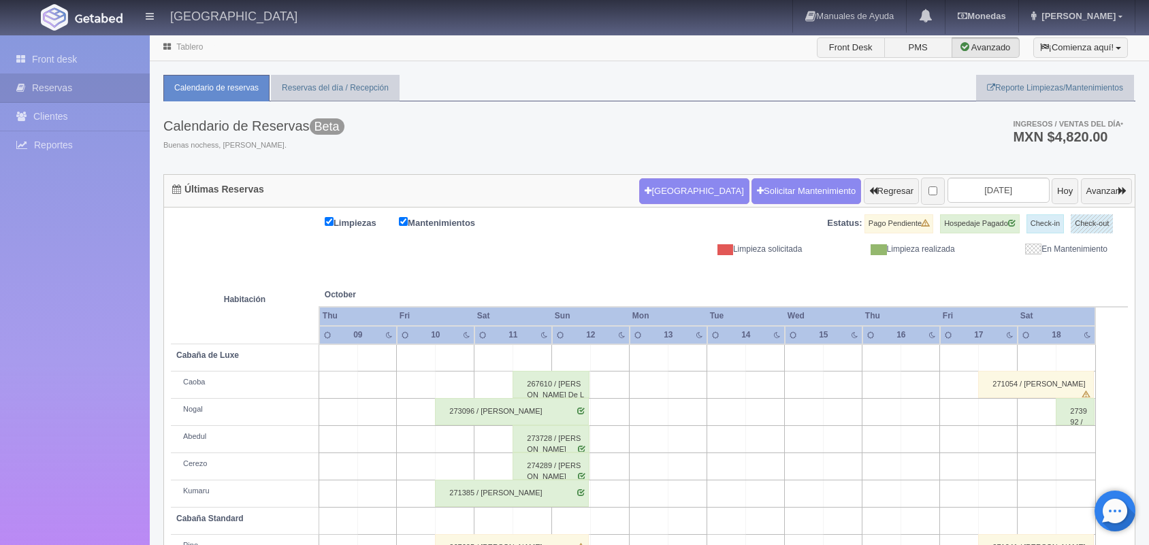
scroll to position [155, 0]
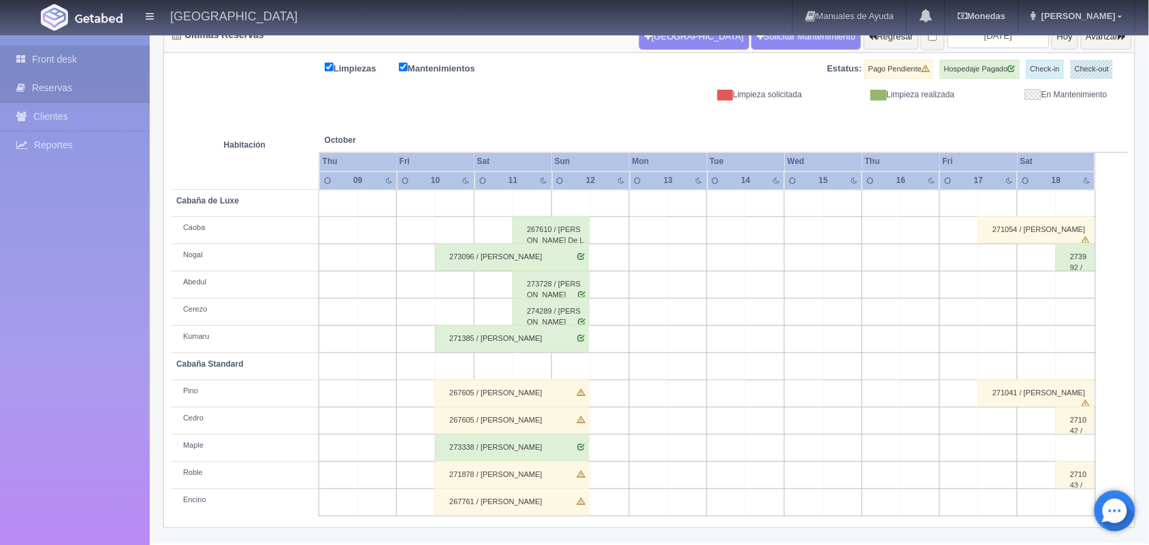
click at [96, 48] on link "Front desk" at bounding box center [75, 60] width 150 height 28
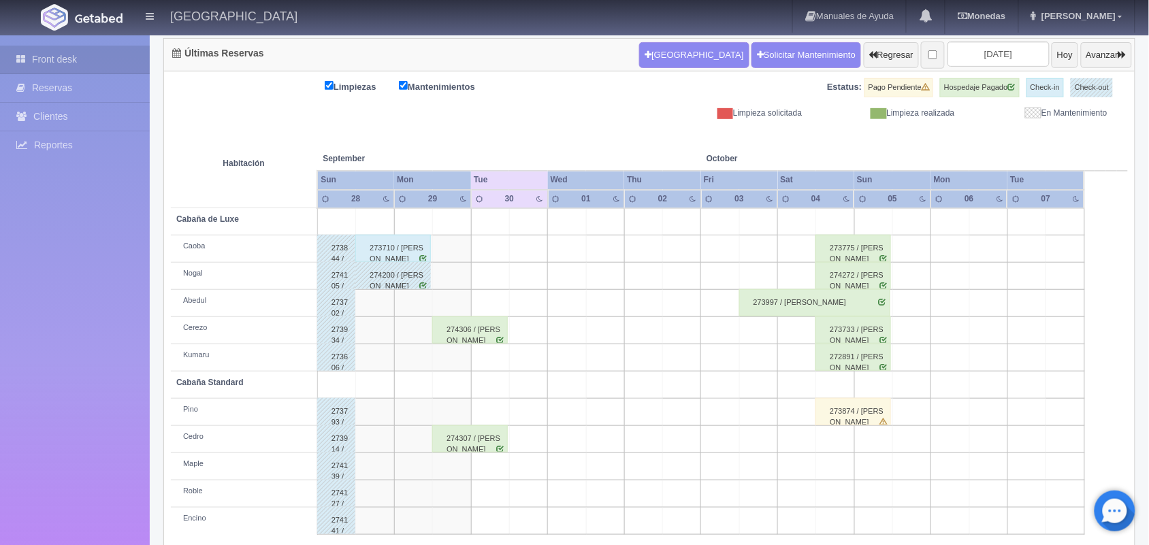
scroll to position [155, 0]
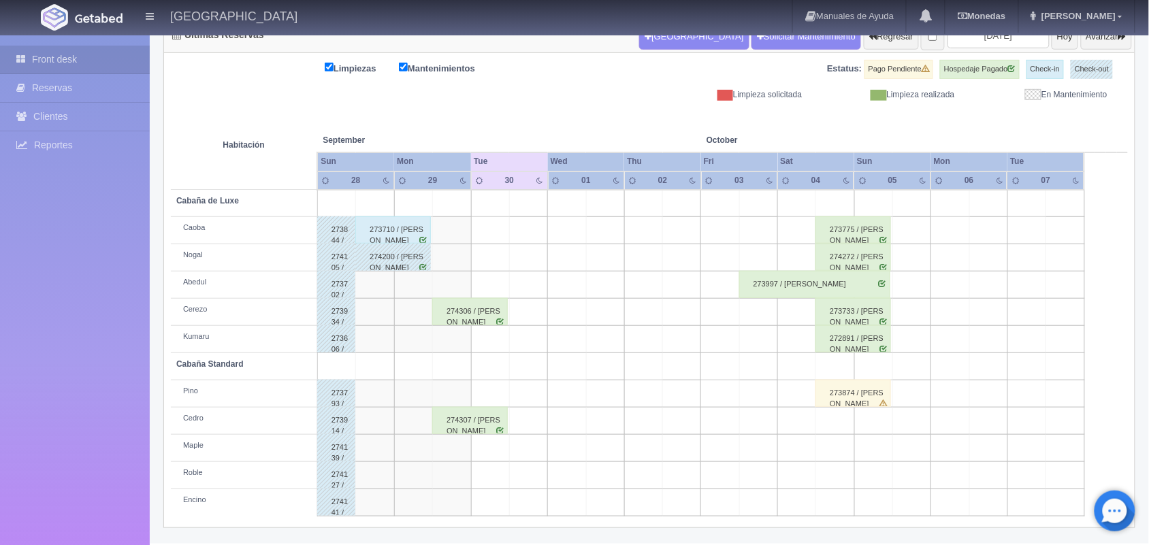
click at [474, 420] on div "274307 / Diana Sarahi Ortega Ortiz" at bounding box center [470, 420] width 76 height 27
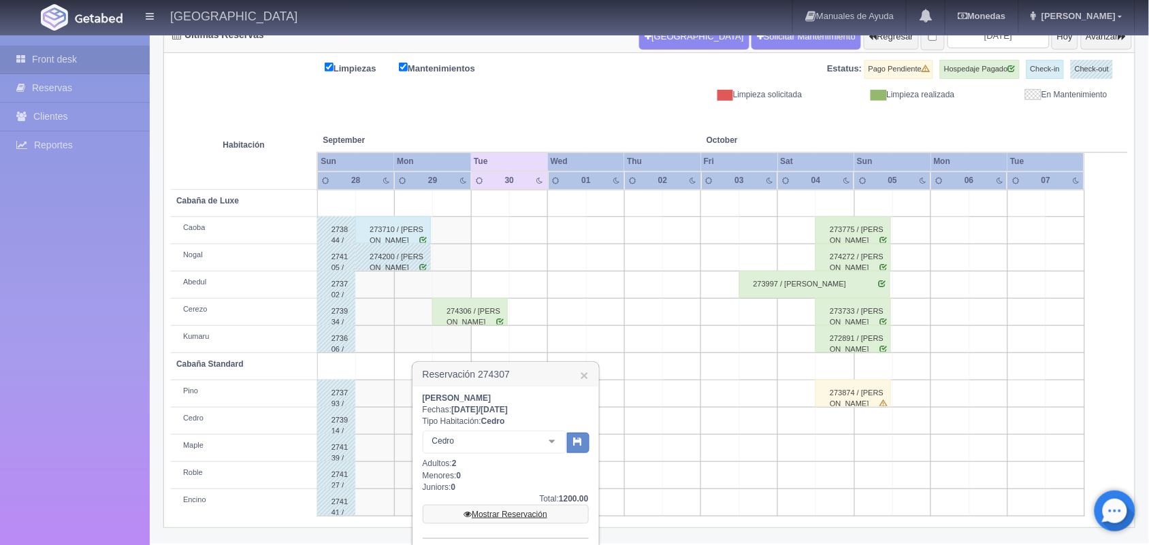
click at [529, 512] on link "Mostrar Reservación" at bounding box center [506, 514] width 166 height 19
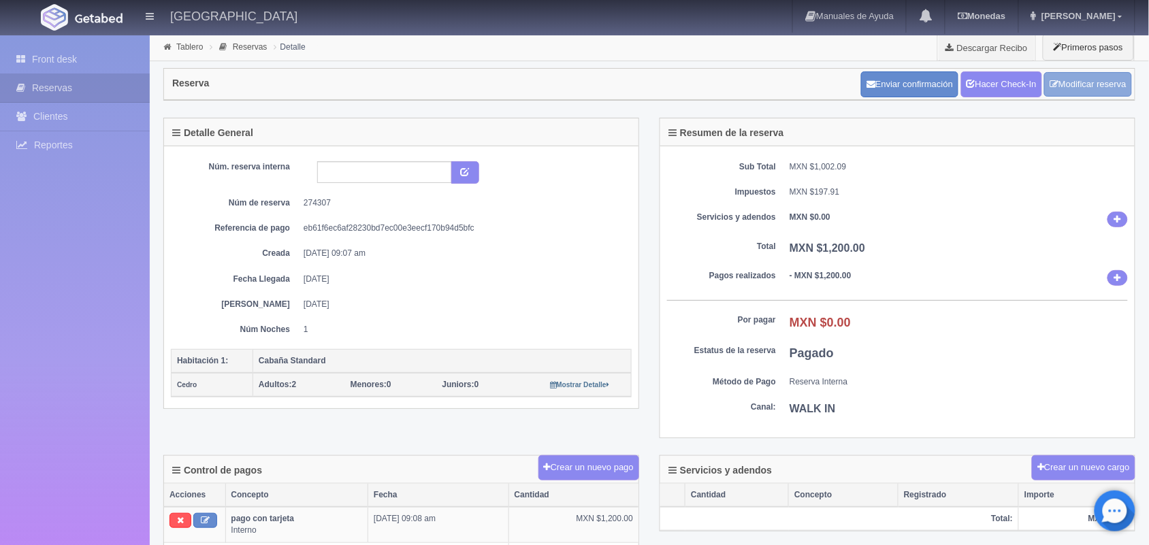
click at [1077, 86] on link "Modificar reserva" at bounding box center [1088, 84] width 88 height 25
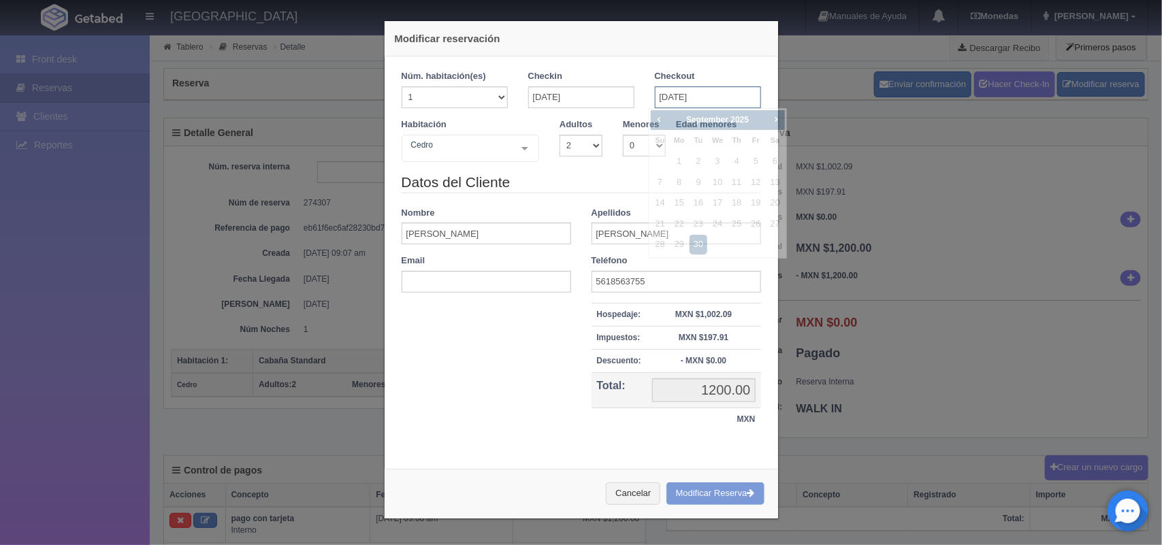
click at [732, 99] on input "30-09-2025" at bounding box center [708, 97] width 106 height 22
click at [698, 160] on link "2" at bounding box center [698, 162] width 18 height 20
type input "02-09-2025"
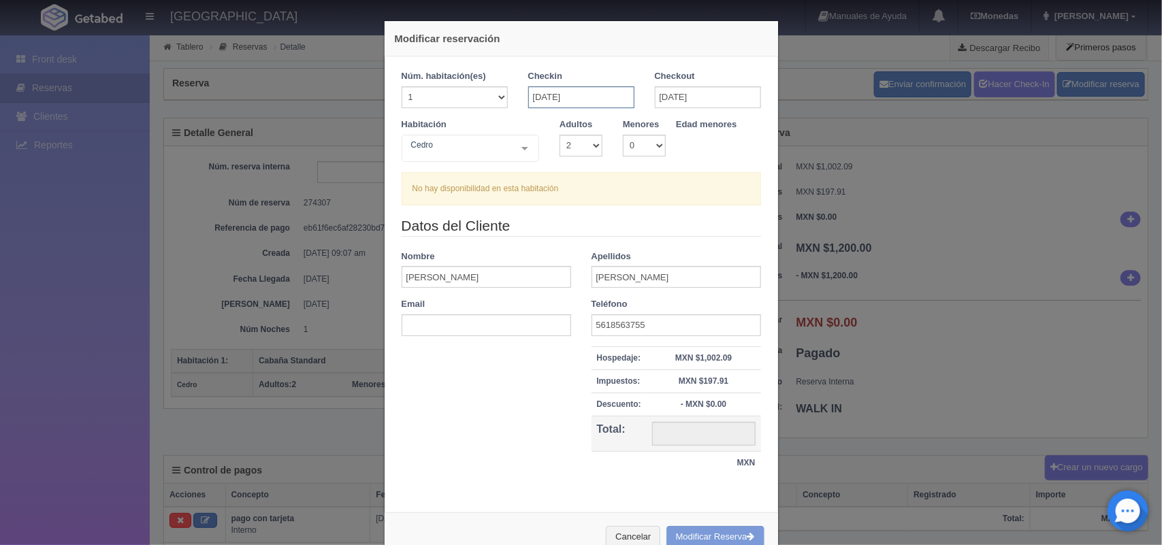
click at [613, 99] on input "[DATE]" at bounding box center [581, 97] width 106 height 22
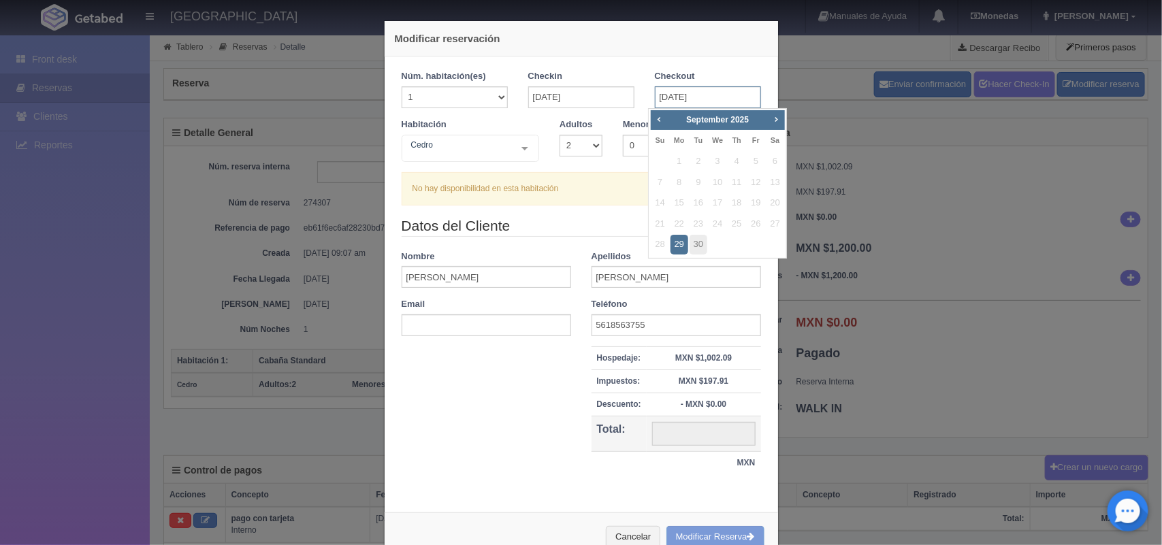
click at [719, 99] on input "[DATE]" at bounding box center [708, 97] width 106 height 22
click at [679, 165] on span "1" at bounding box center [679, 162] width 18 height 20
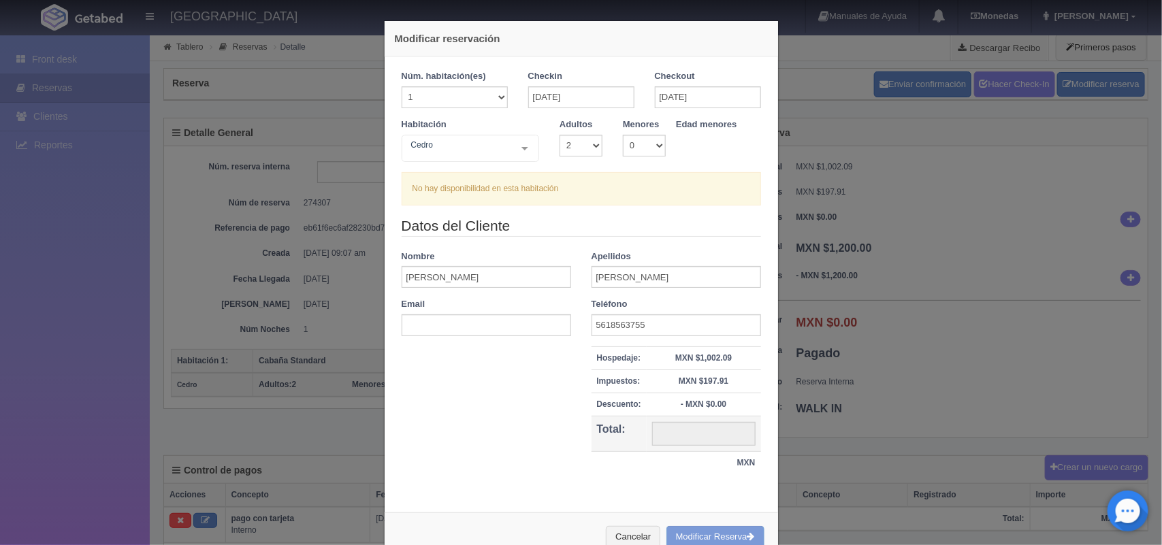
click at [567, 216] on legend "Datos del Cliente" at bounding box center [581, 226] width 359 height 21
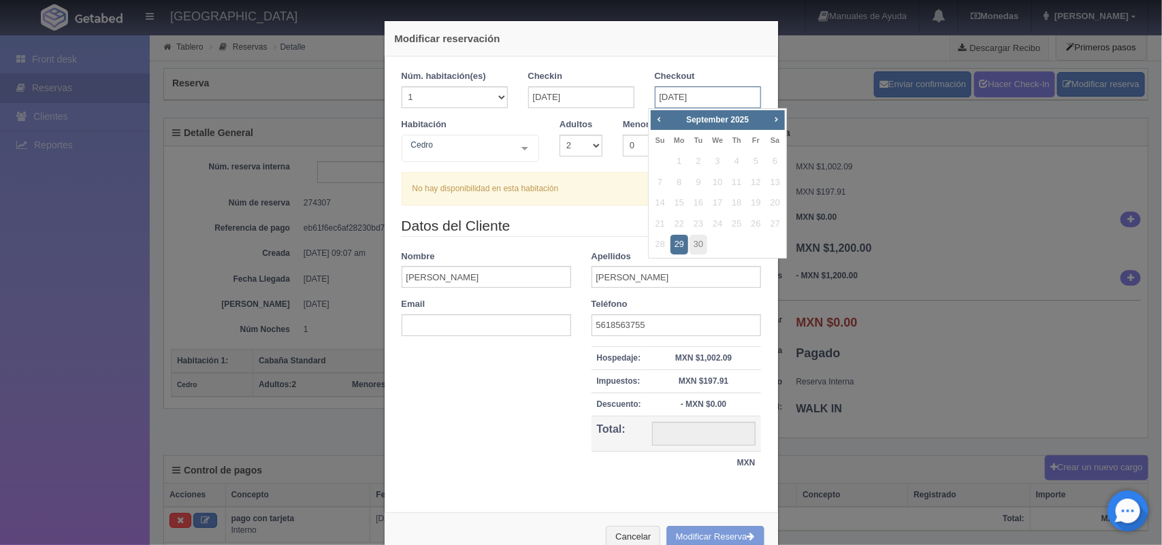
click at [722, 99] on input "[DATE]" at bounding box center [708, 97] width 106 height 22
click at [660, 245] on span "28" at bounding box center [660, 245] width 18 height 20
click at [679, 245] on link "29" at bounding box center [679, 245] width 18 height 20
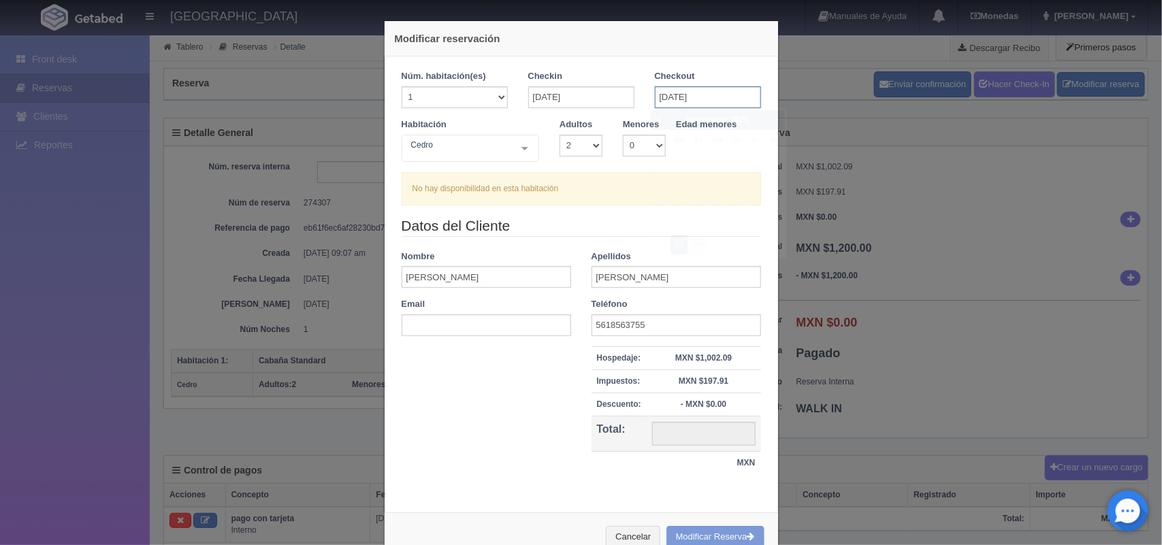
click at [713, 104] on input "29-09-2025" at bounding box center [708, 97] width 106 height 22
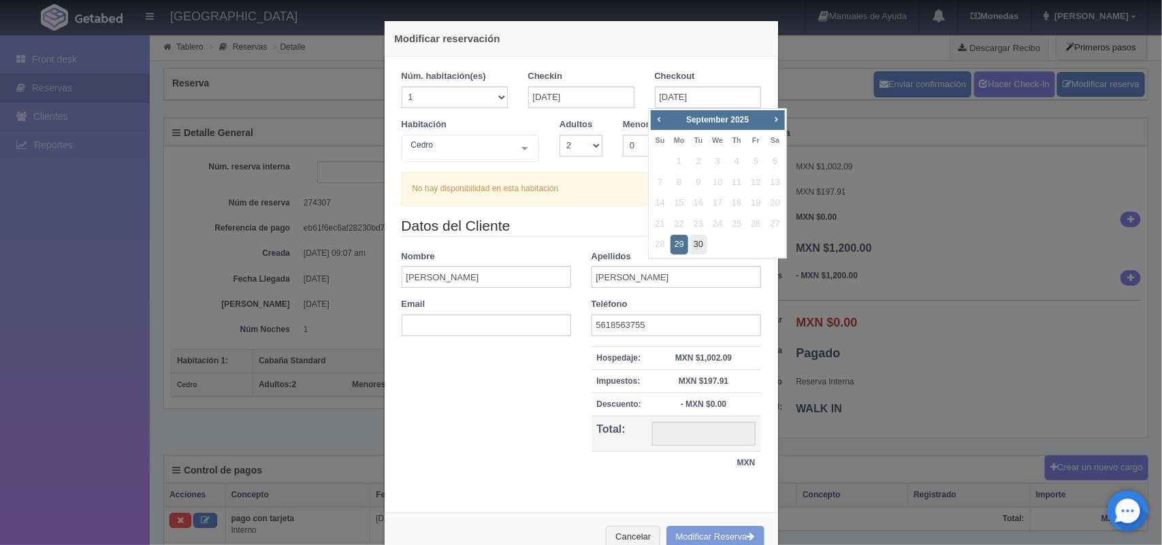
click at [695, 243] on link "30" at bounding box center [698, 245] width 18 height 20
type input "30-09-2025"
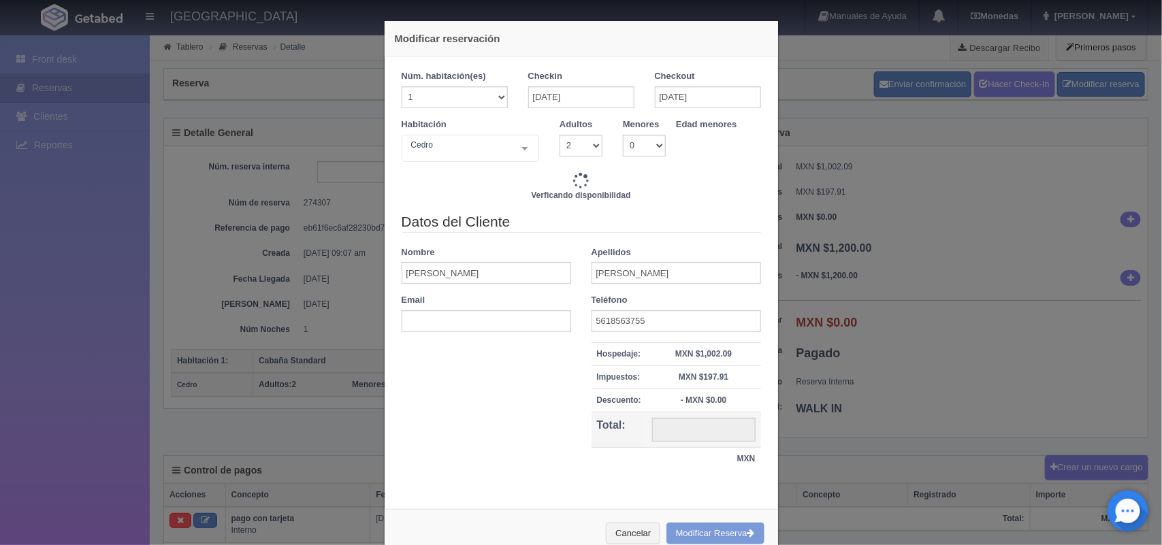
type input "1300.00"
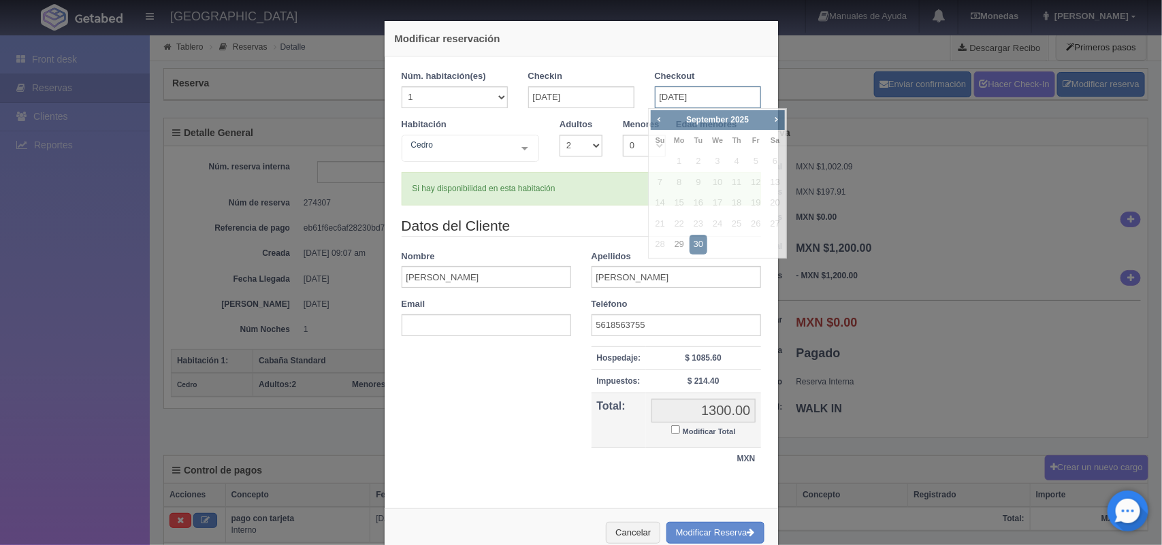
click at [721, 105] on input "30-09-2025" at bounding box center [708, 97] width 106 height 22
click at [774, 117] on span "Next" at bounding box center [775, 119] width 11 height 11
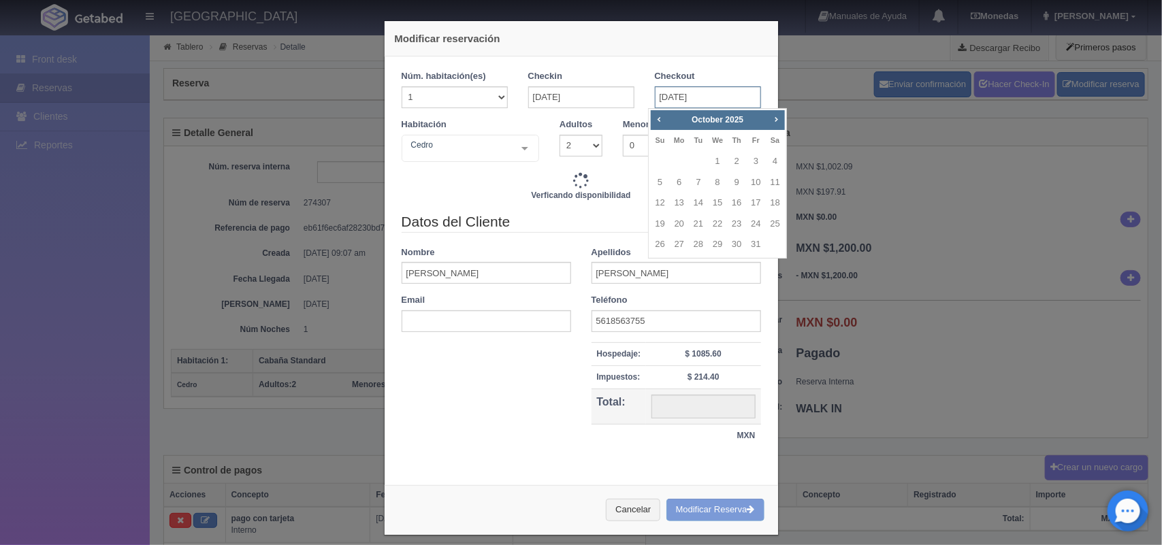
type input "1300.00"
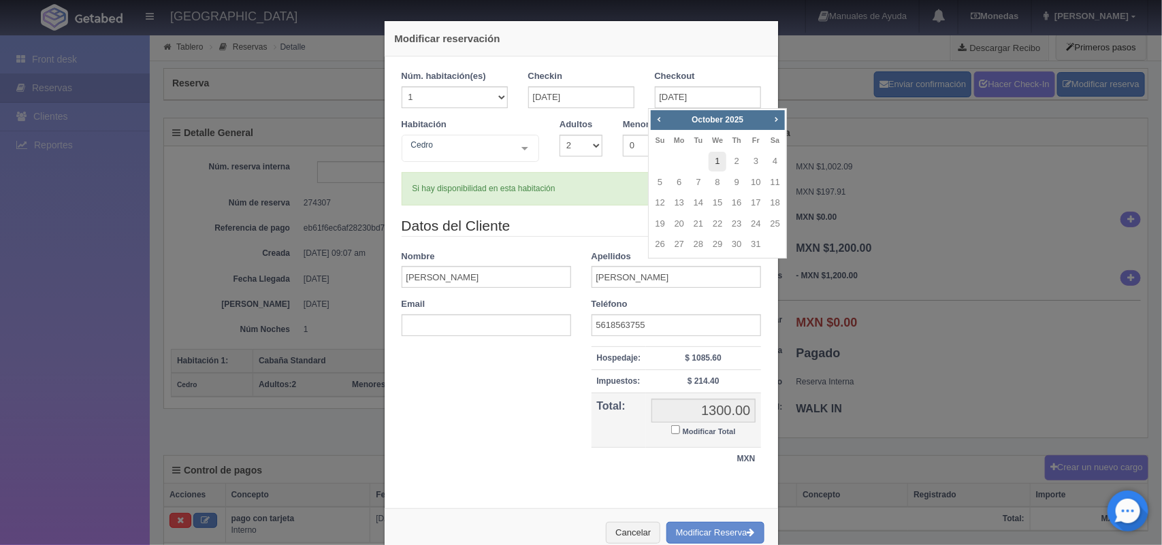
click at [721, 157] on link "1" at bounding box center [718, 162] width 18 height 20
type input "01-10-2025"
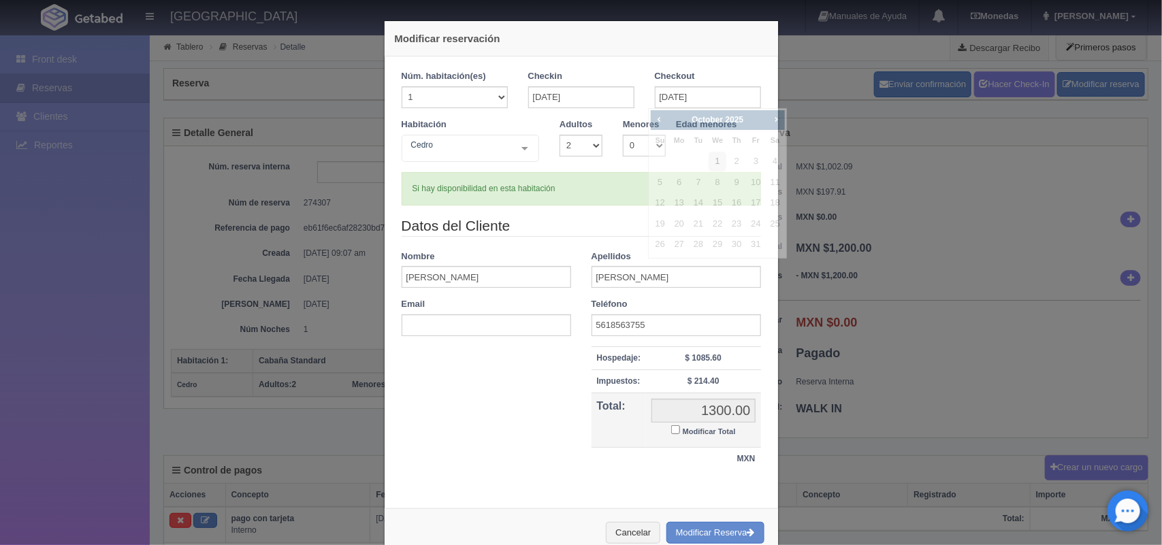
checkbox input "false"
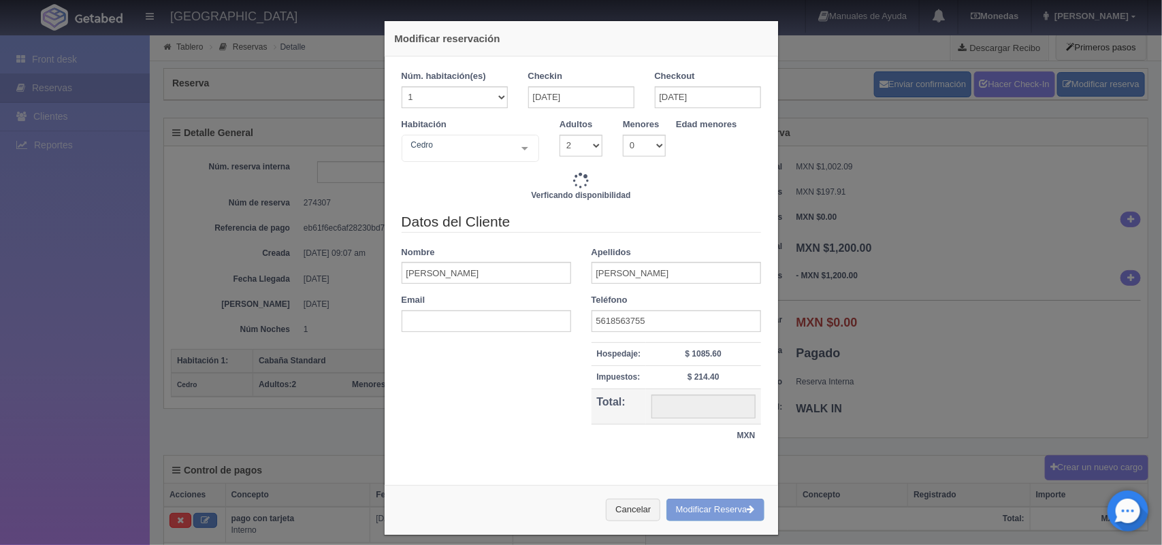
type input "2600.00"
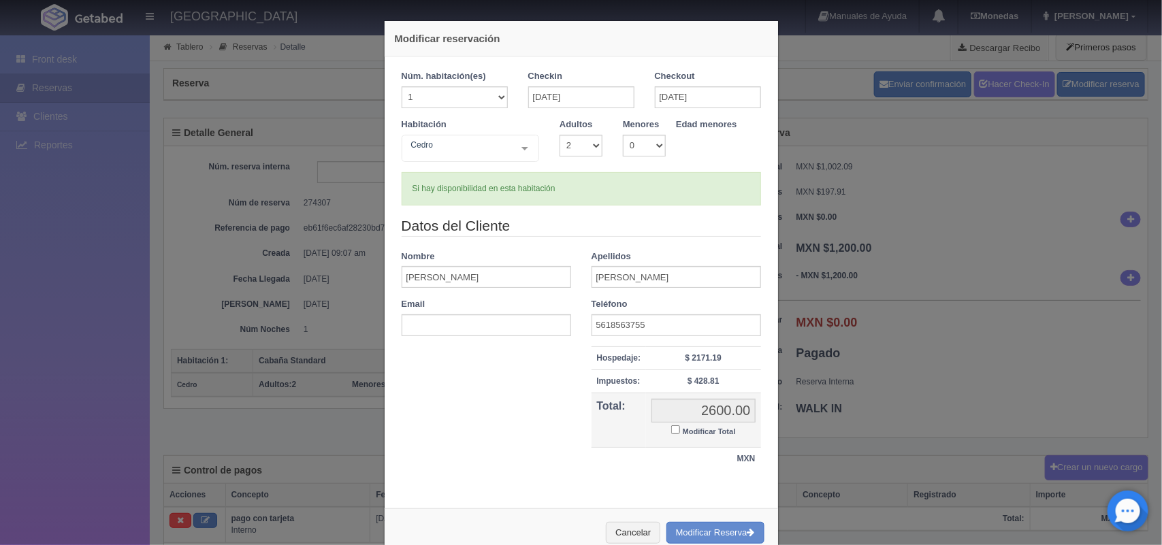
click at [713, 427] on small "Modificar Total" at bounding box center [709, 431] width 53 height 8
click at [680, 427] on input "Modificar Total" at bounding box center [675, 429] width 9 height 9
checkbox input "true"
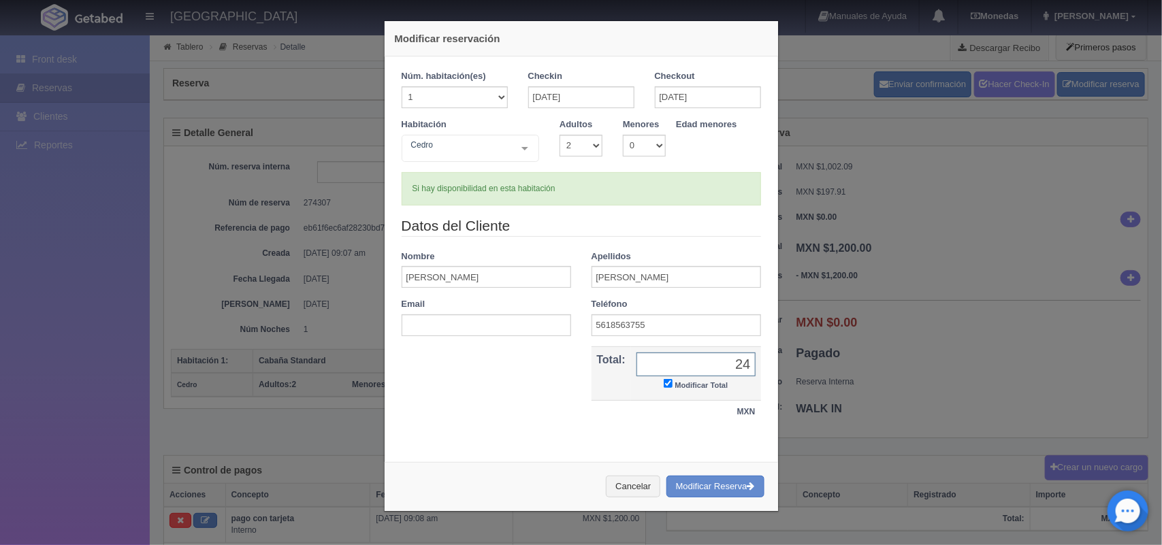
type input "2400.00"
click at [693, 459] on div "Modificar reservación Núm. habitación(es) 1 2 3 4 5 6 7 8 9 10 11 12 13 14 15 1…" at bounding box center [581, 265] width 395 height 491
click at [713, 496] on button "Modificar Reserva" at bounding box center [715, 487] width 98 height 22
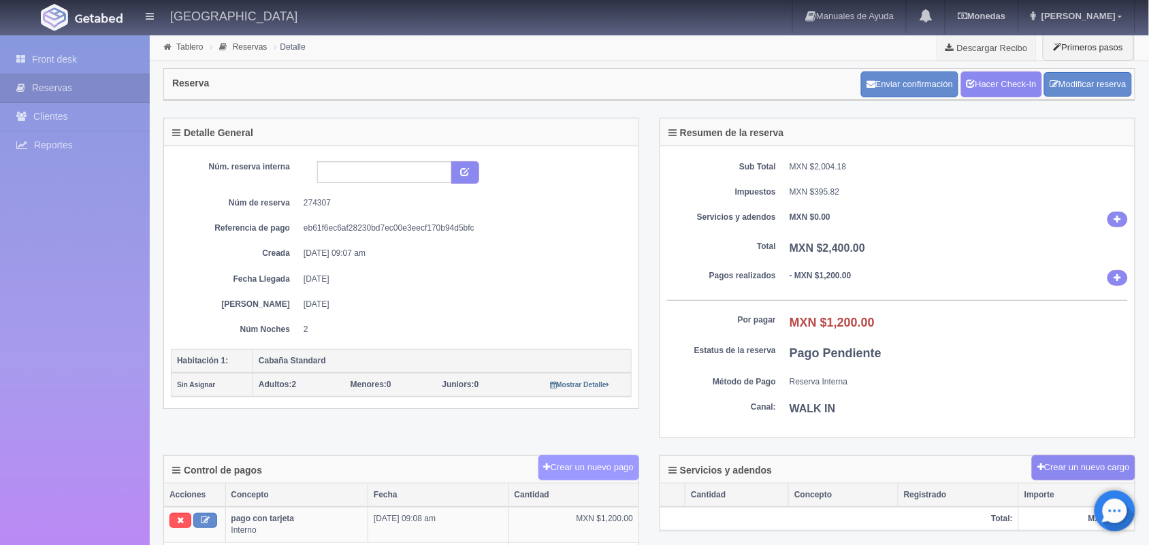
click at [577, 473] on button "Crear un nuevo pago" at bounding box center [588, 467] width 101 height 25
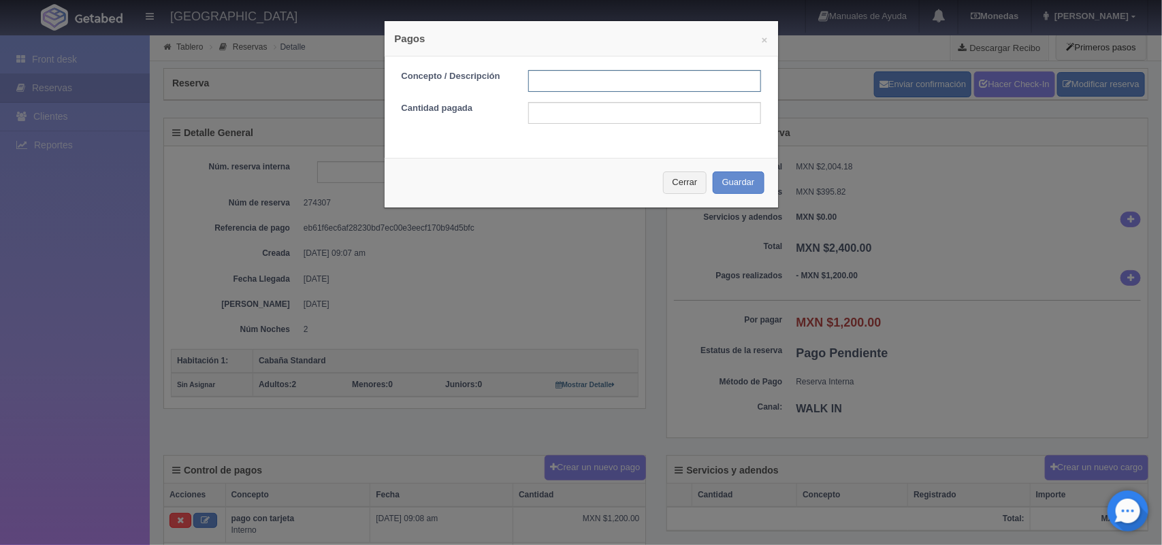
click at [599, 78] on input "text" at bounding box center [644, 81] width 233 height 22
type input "pago con tarjeta"
click at [582, 116] on input "text" at bounding box center [644, 113] width 233 height 22
type input "1200.00"
click at [736, 175] on button "Guardar" at bounding box center [739, 183] width 52 height 22
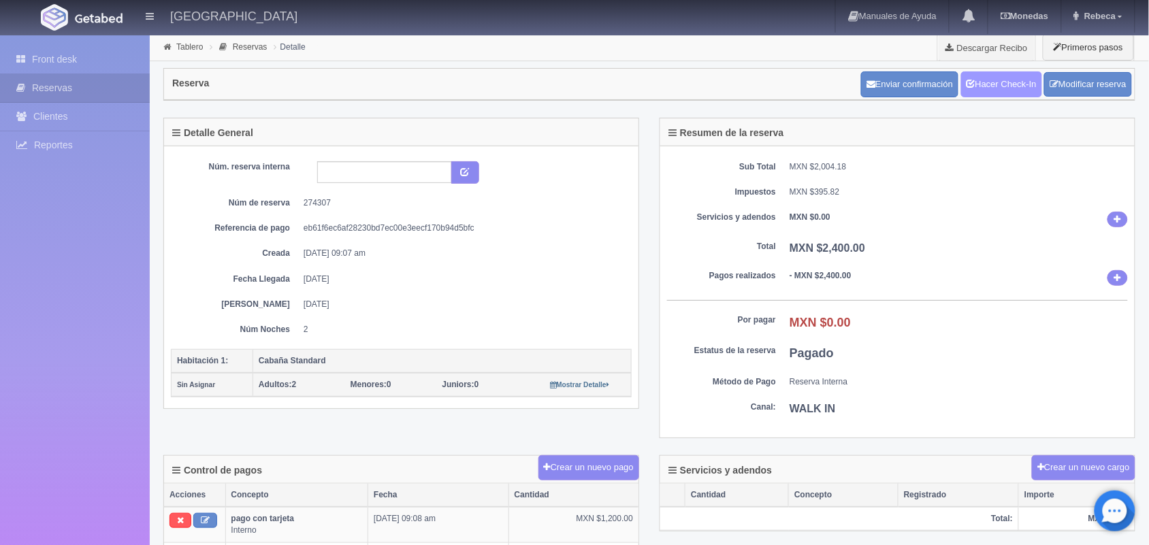
click at [1011, 89] on link "Hacer Check-In" at bounding box center [1001, 84] width 81 height 26
click at [93, 61] on link "Front desk" at bounding box center [75, 60] width 150 height 28
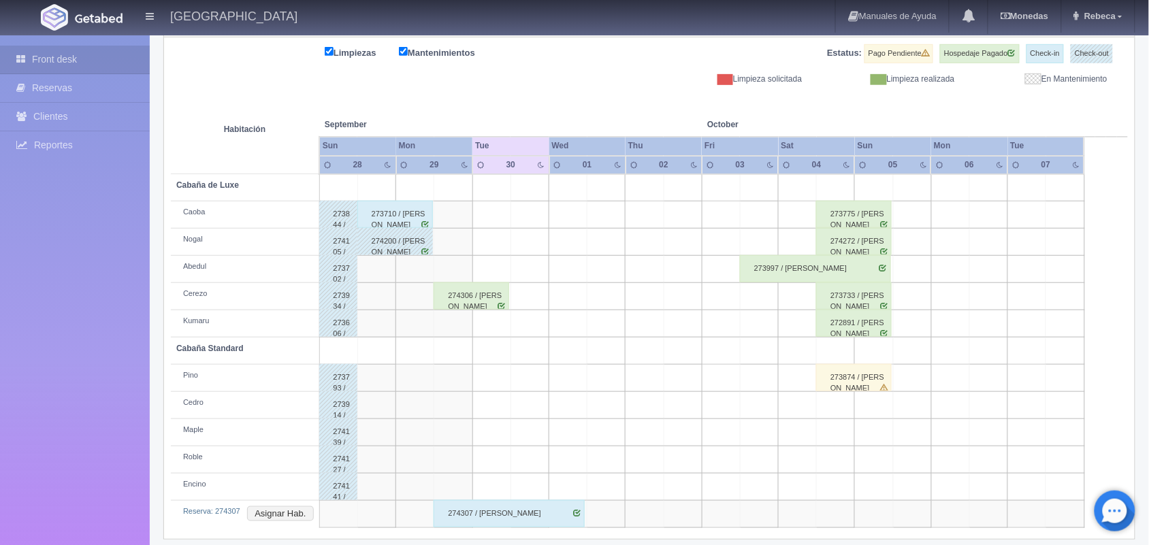
scroll to position [182, 0]
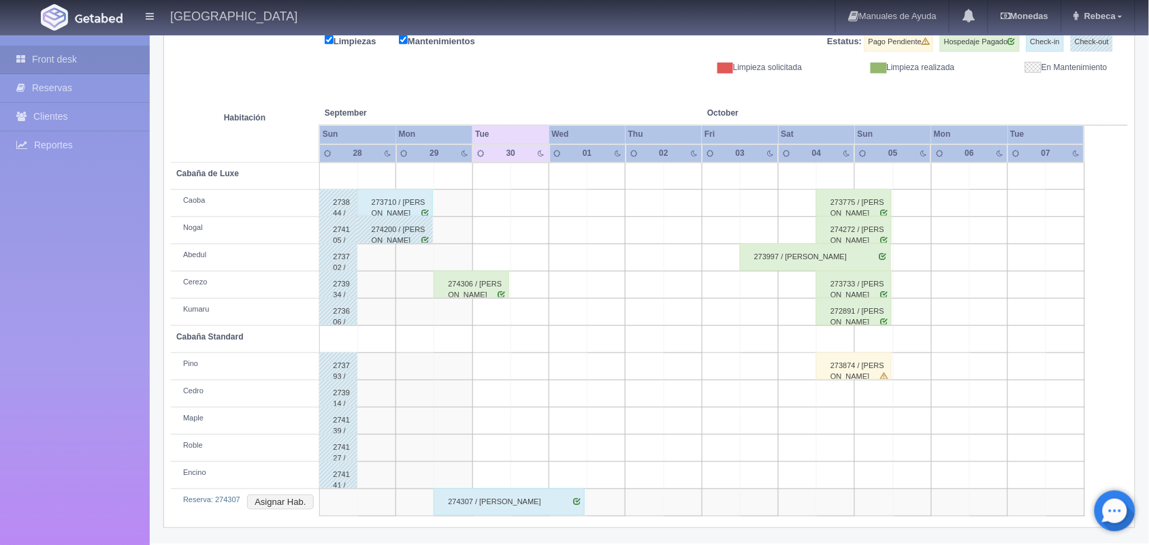
click at [525, 505] on div "274307 / Diana Sarahi Ortega Ortiz" at bounding box center [509, 502] width 151 height 27
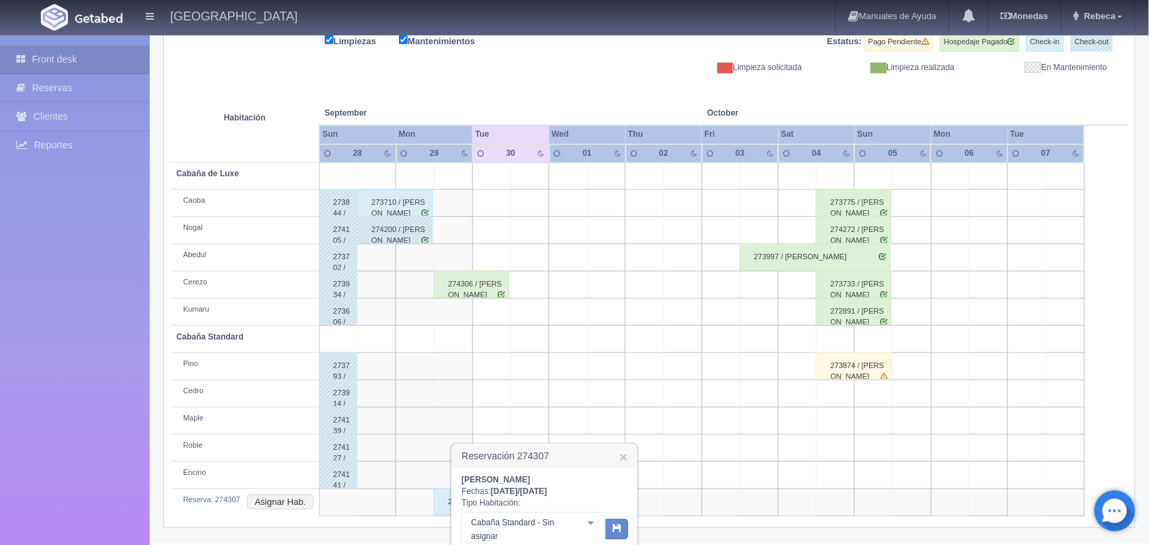
click at [589, 521] on div at bounding box center [590, 523] width 27 height 20
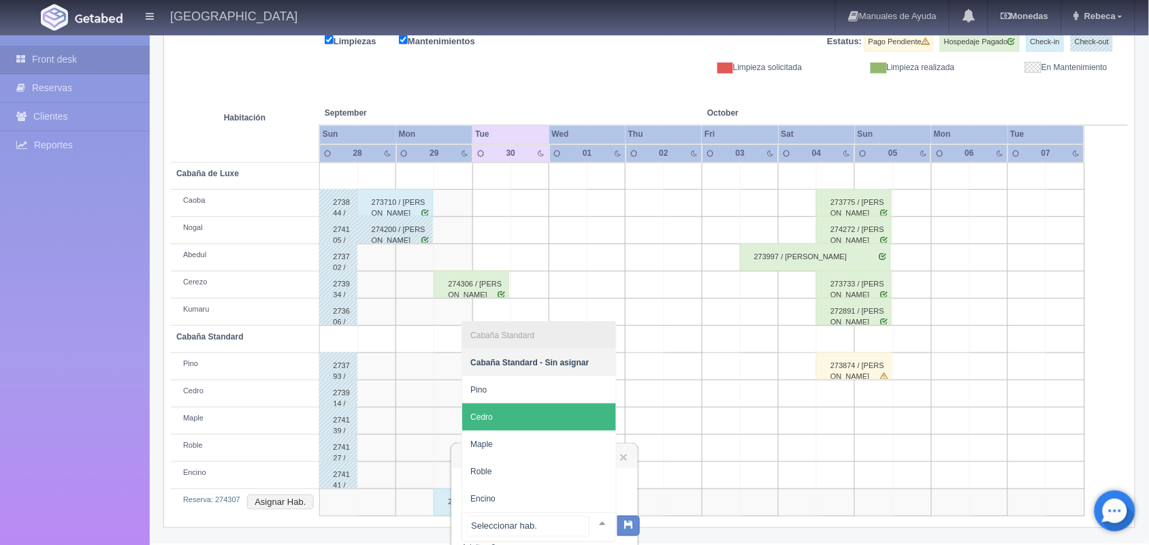
click at [547, 419] on span "Cedro" at bounding box center [539, 417] width 154 height 27
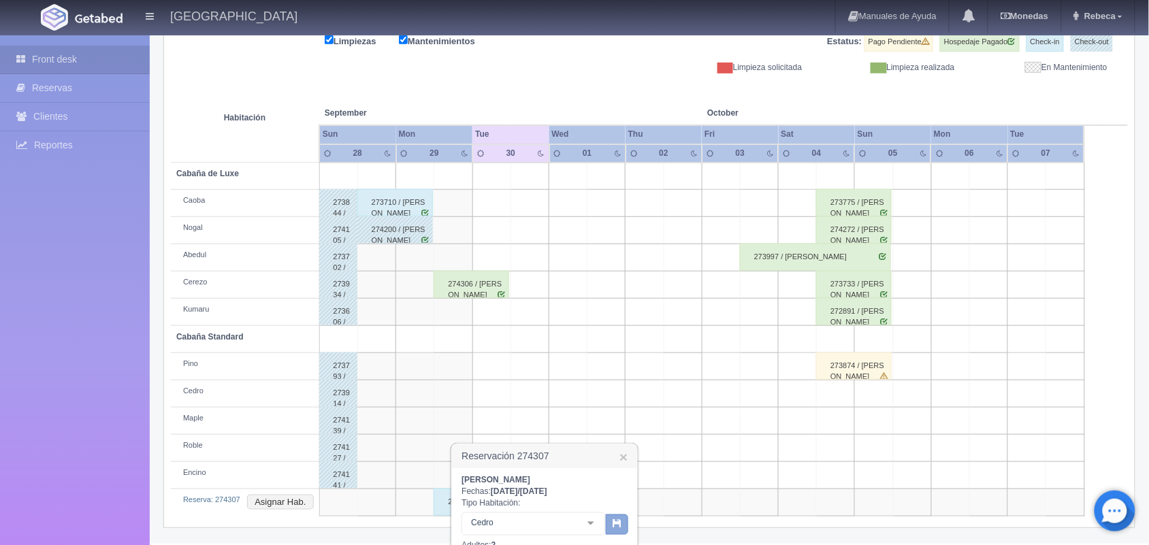
click at [619, 521] on icon "button" at bounding box center [617, 523] width 9 height 9
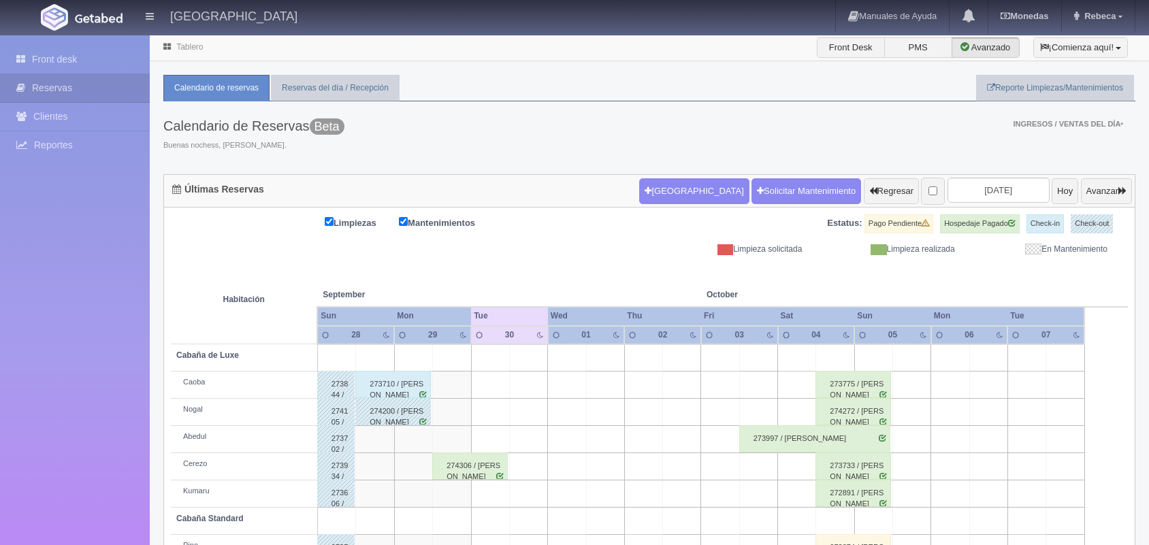
scroll to position [102, 0]
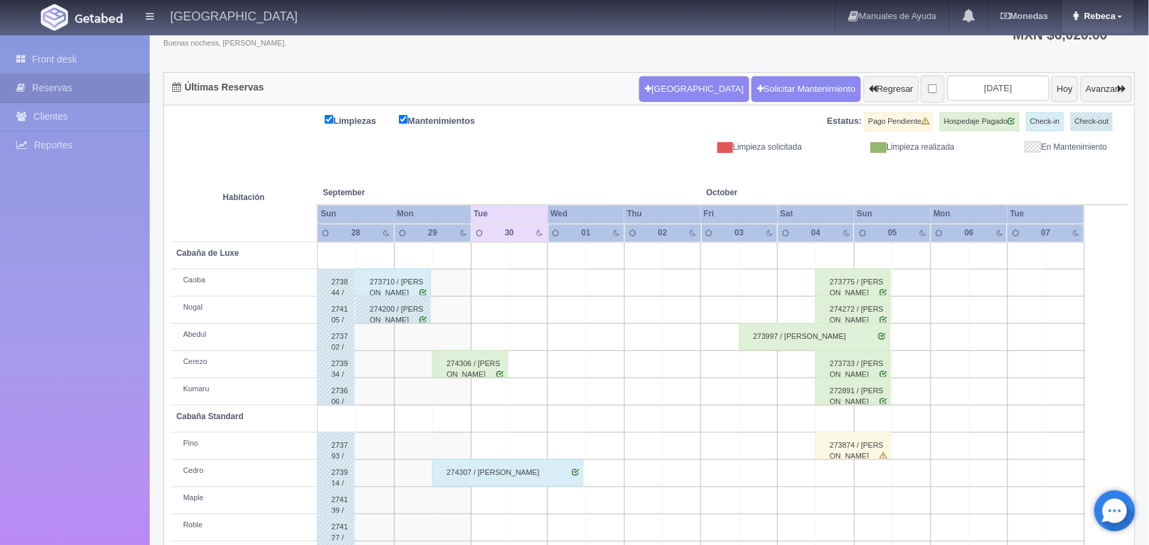
click at [1114, 11] on span "Rebeca" at bounding box center [1098, 16] width 35 height 10
click at [1075, 65] on link "Salir / Log Out" at bounding box center [1080, 64] width 108 height 17
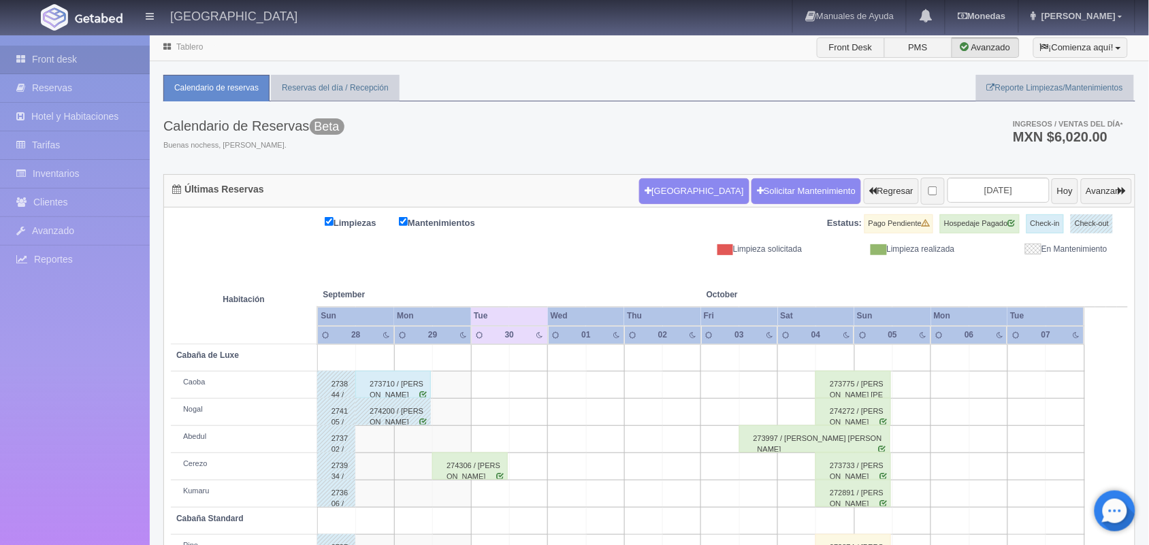
scroll to position [155, 0]
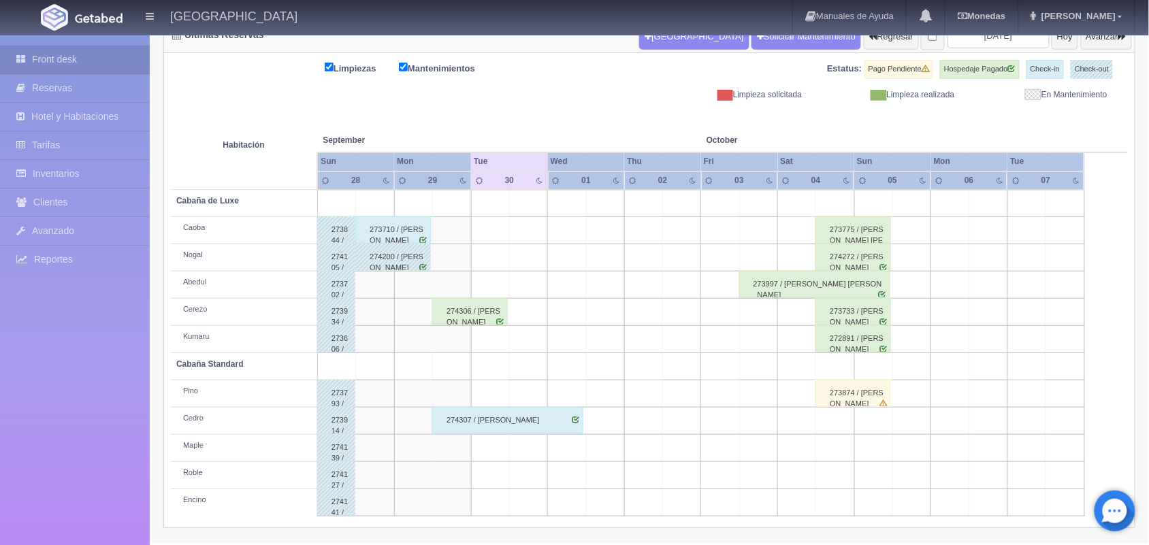
click at [387, 223] on div "273710 / [PERSON_NAME]" at bounding box center [393, 229] width 76 height 27
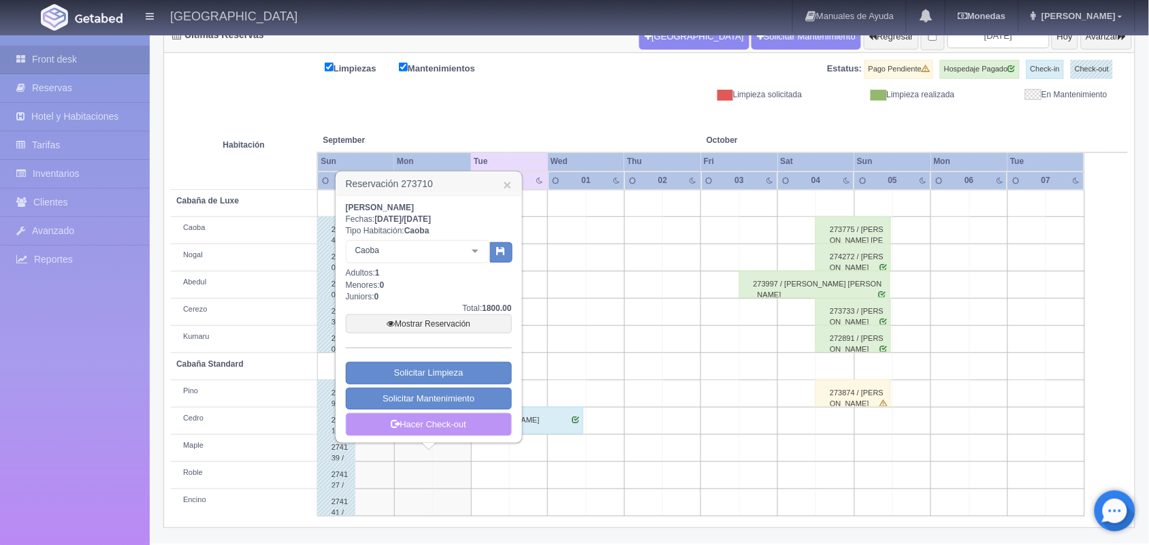
click at [434, 429] on link "Hacer Check-out" at bounding box center [429, 424] width 166 height 23
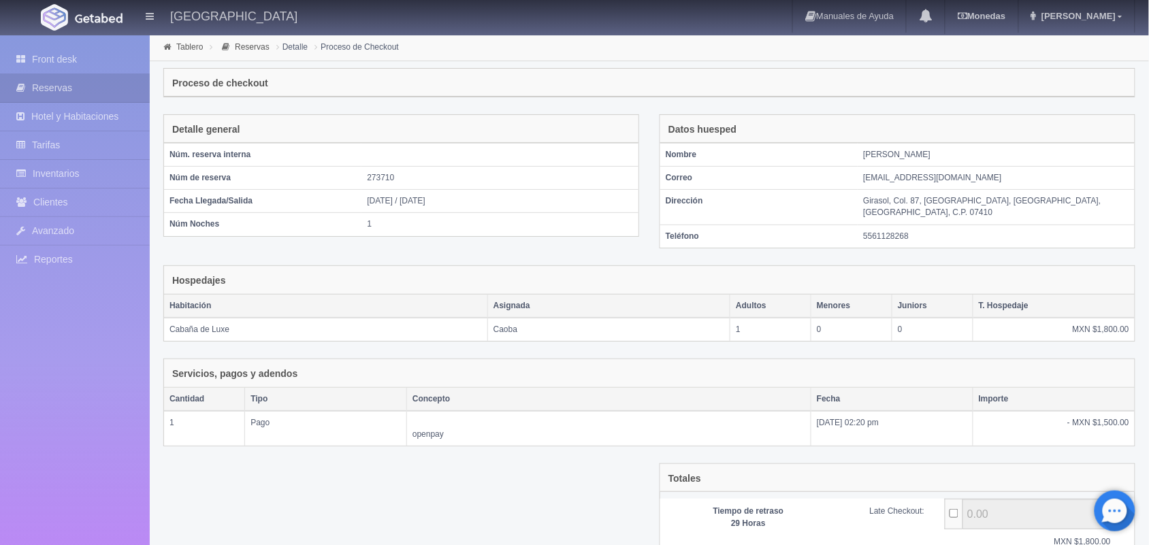
scroll to position [155, 0]
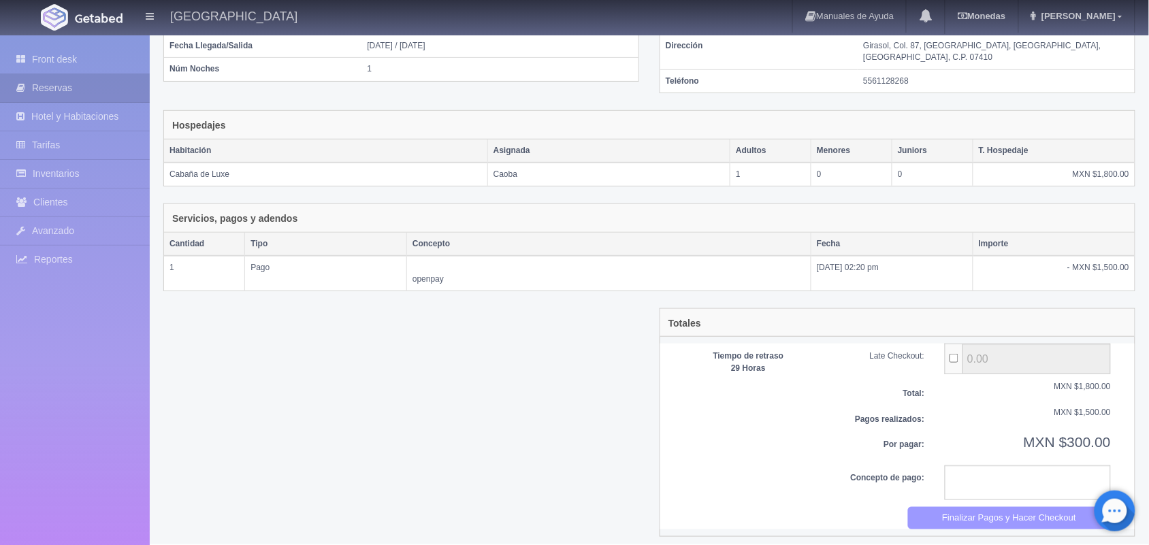
click at [970, 508] on button "Finalizar Pagos y Hacer Checkout" at bounding box center [1010, 518] width 204 height 22
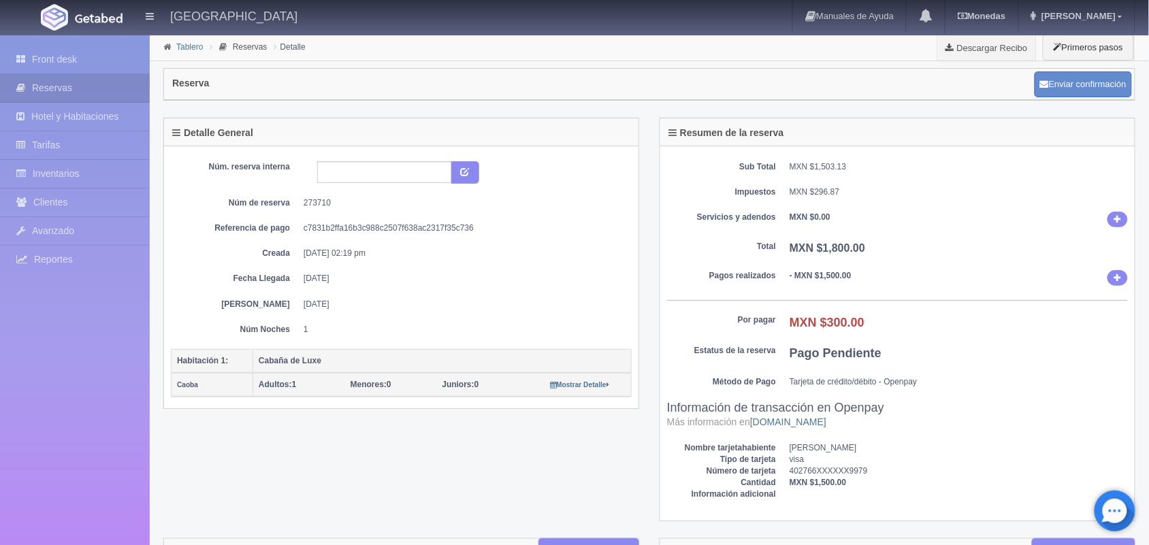
click at [189, 48] on link "Tablero" at bounding box center [189, 47] width 27 height 10
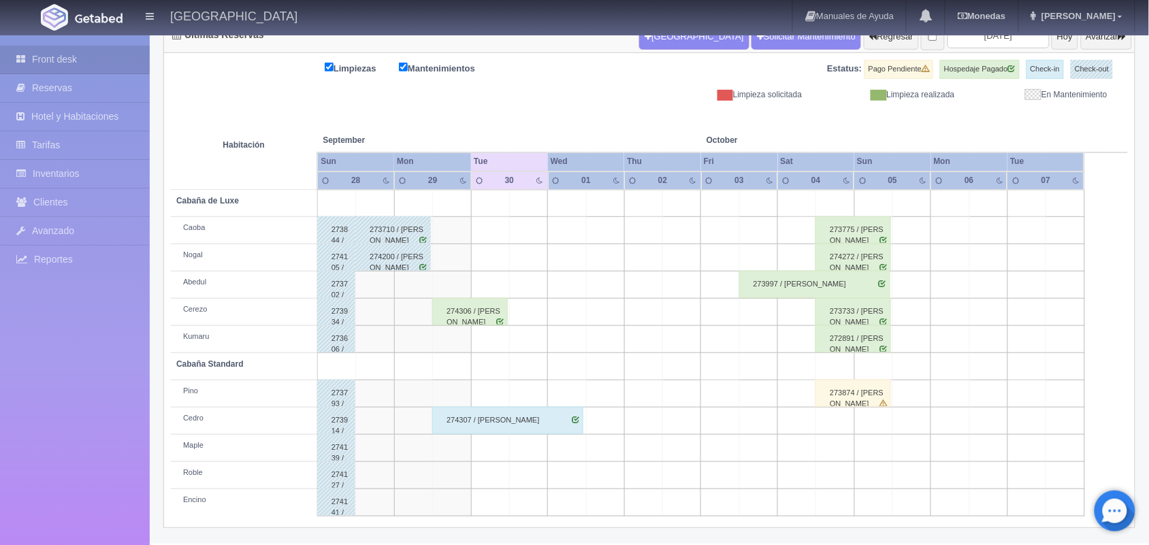
scroll to position [90, 0]
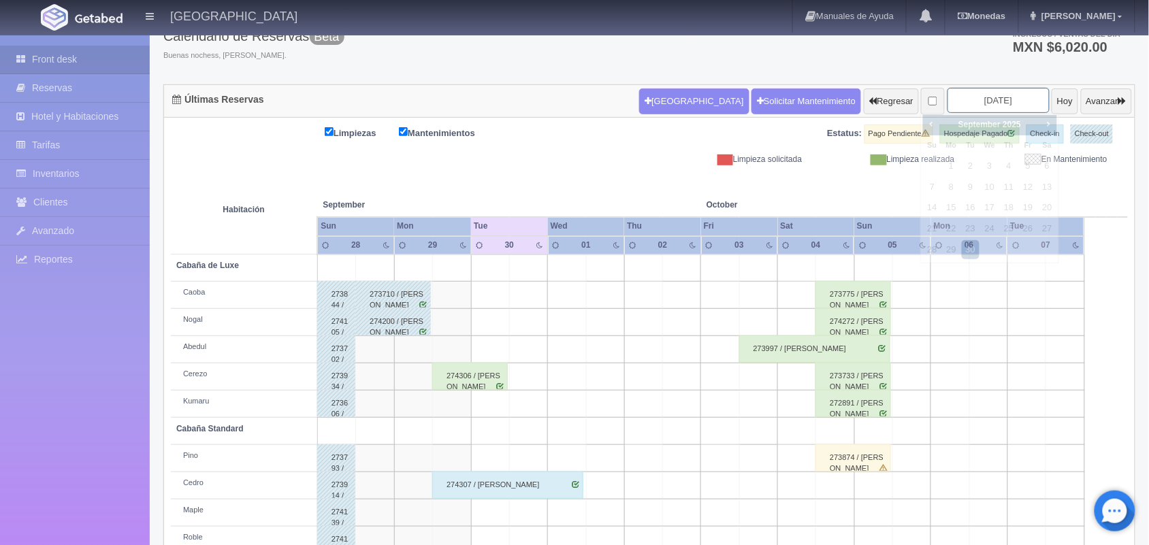
click at [958, 99] on input "[DATE]" at bounding box center [998, 100] width 102 height 25
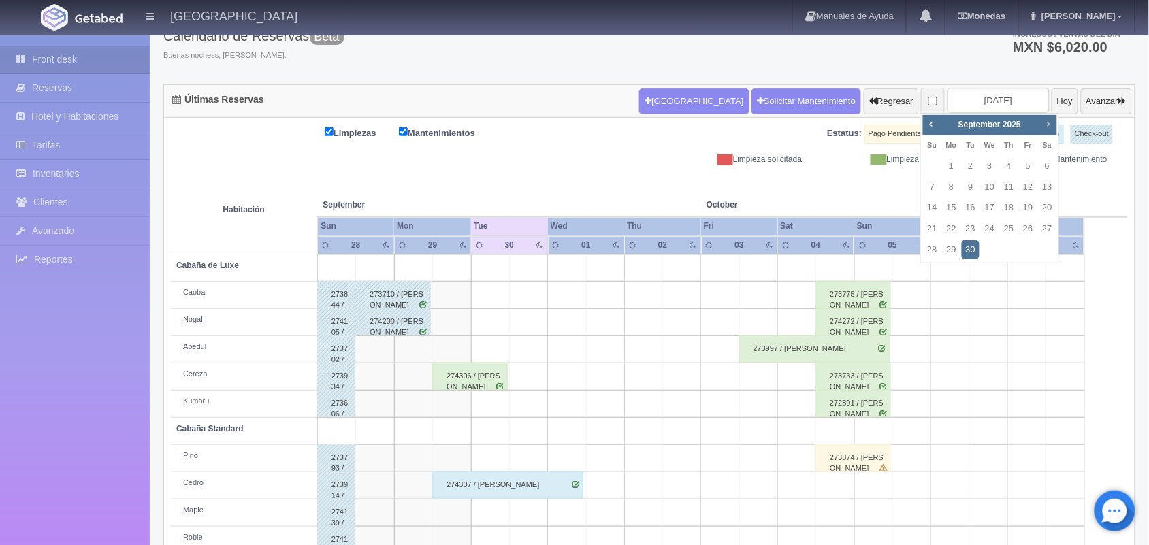
click at [1045, 124] on span "Next" at bounding box center [1048, 123] width 11 height 11
click at [1043, 189] on link "11" at bounding box center [1048, 188] width 18 height 20
type input "[DATE]"
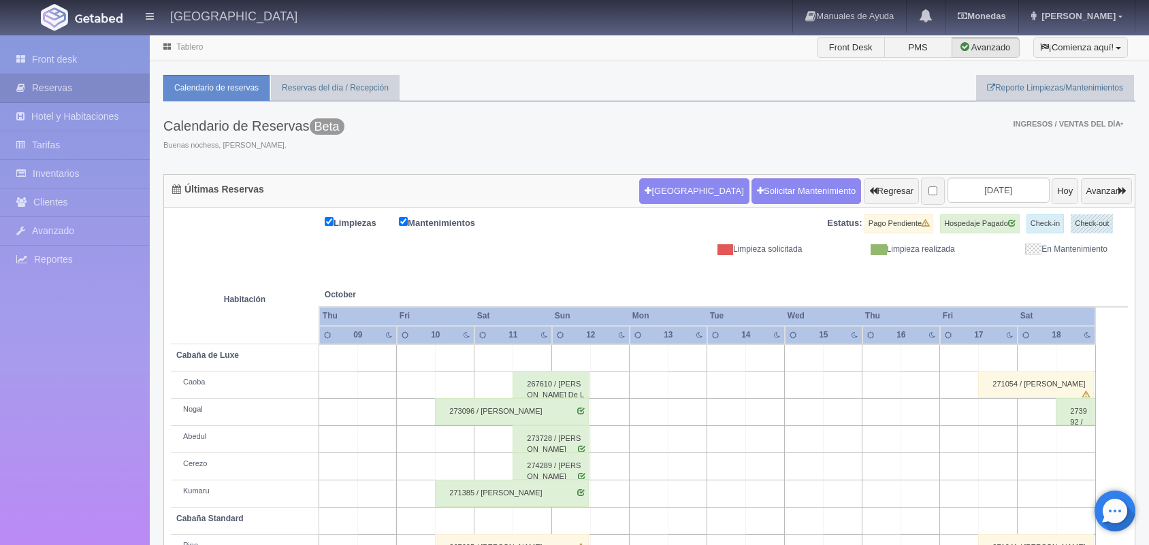
scroll to position [155, 0]
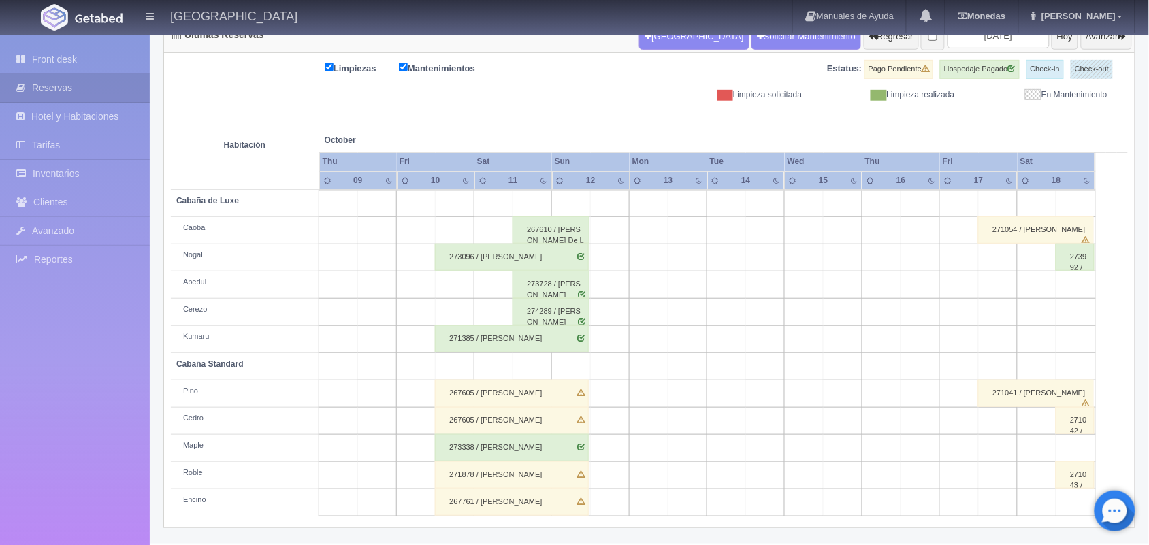
click at [1148, 391] on html "Hotel Xacallan Manuales de Ayuda Actualizaciones recientes Monedas Tipo de camb…" at bounding box center [574, 117] width 1149 height 545
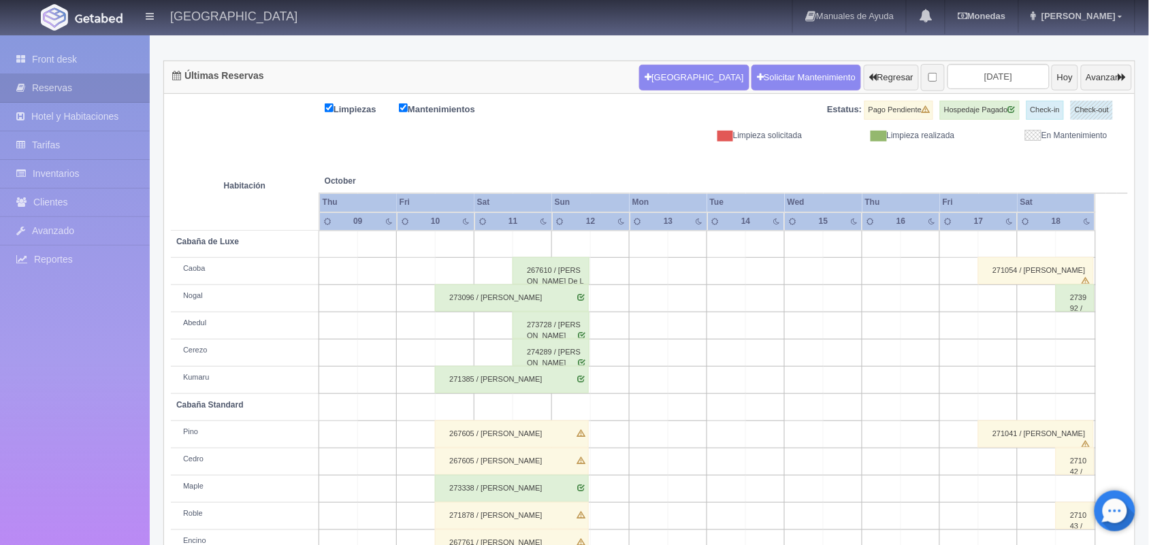
scroll to position [136, 0]
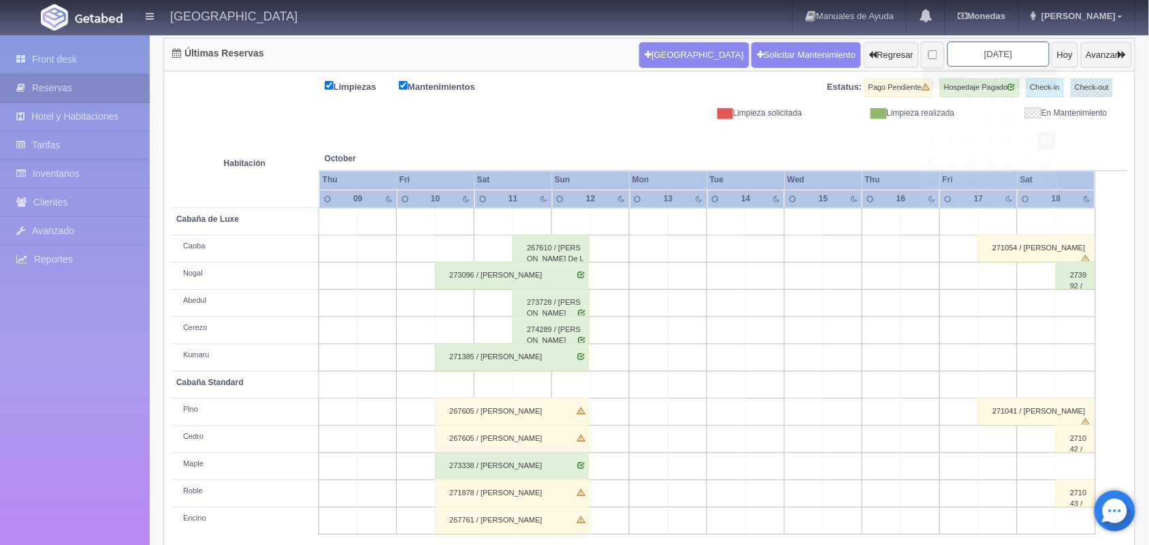
click at [980, 56] on input "[DATE]" at bounding box center [998, 54] width 102 height 25
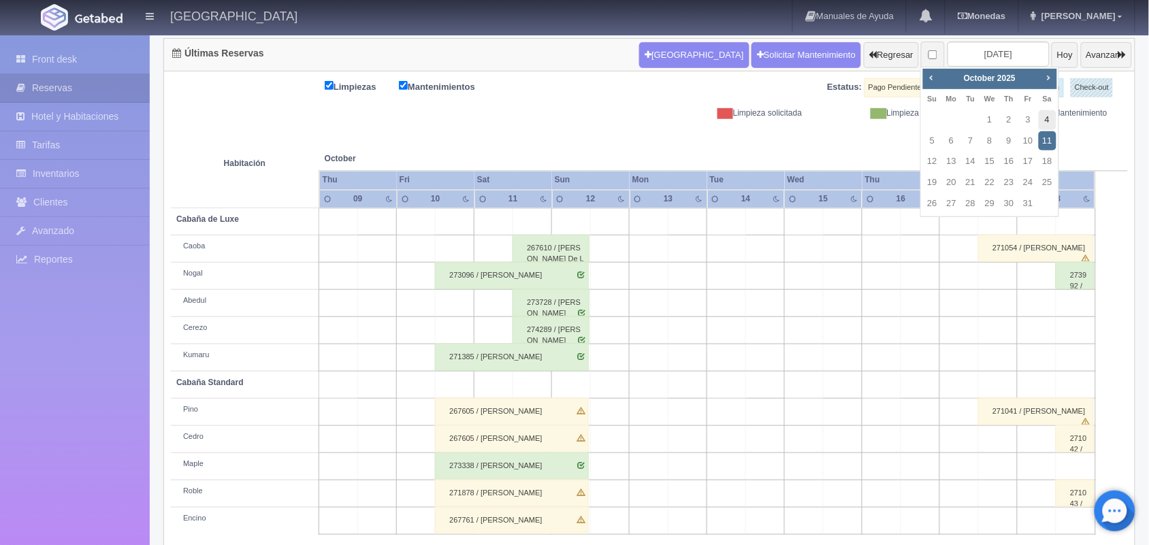
click at [1047, 120] on link "4" at bounding box center [1048, 120] width 18 height 20
type input "2025-10-04"
